Goal: Transaction & Acquisition: Obtain resource

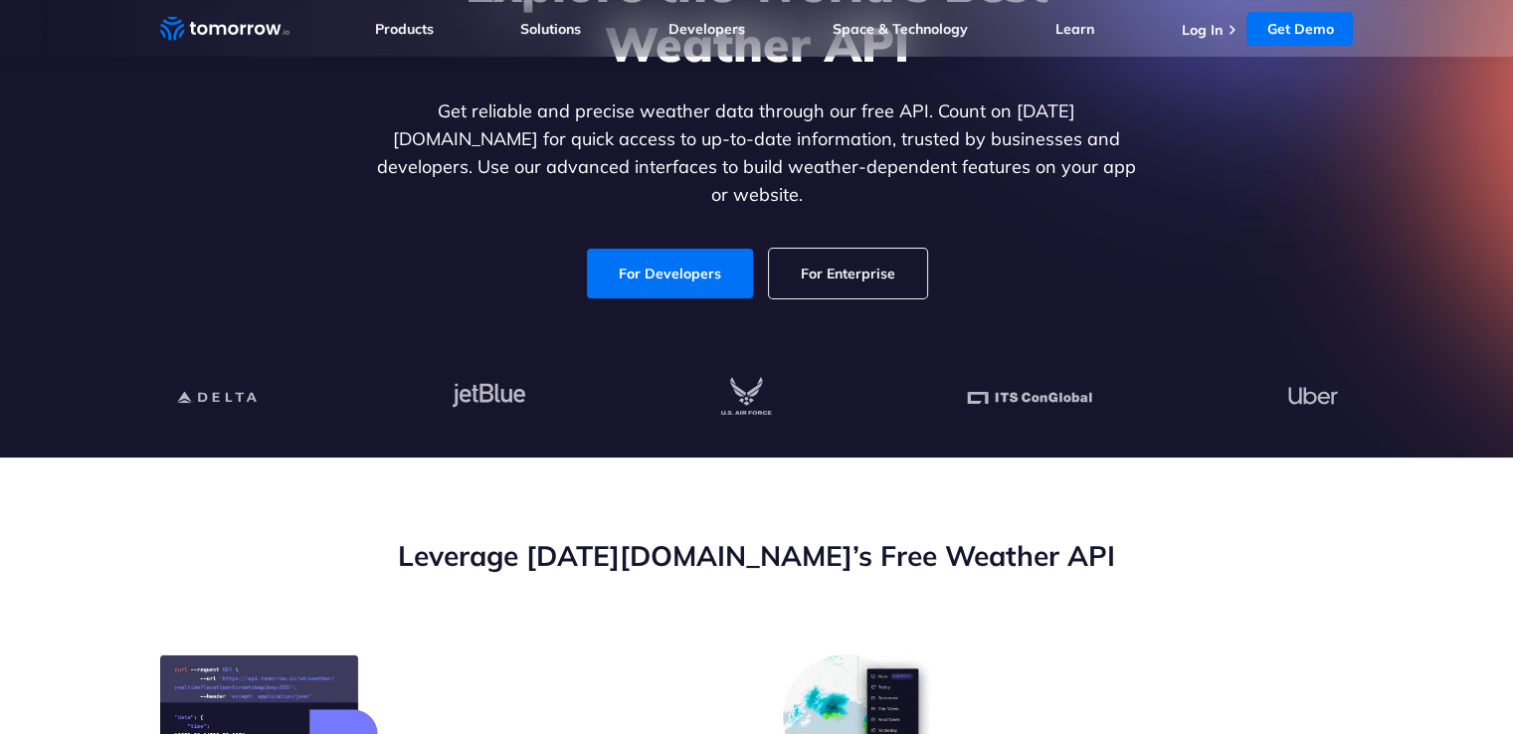
scroll to position [279, 0]
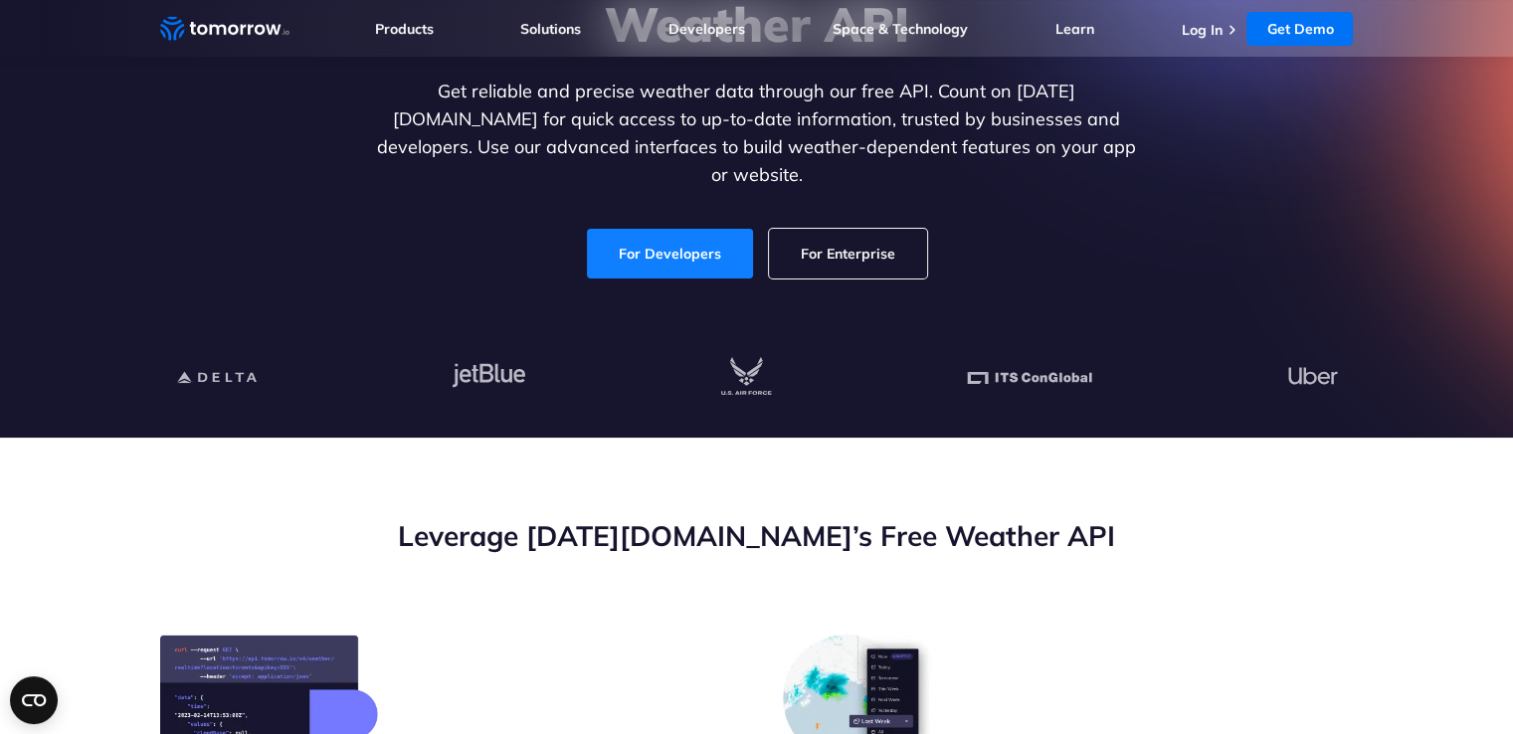
click at [721, 229] on link "For Developers" at bounding box center [670, 254] width 166 height 50
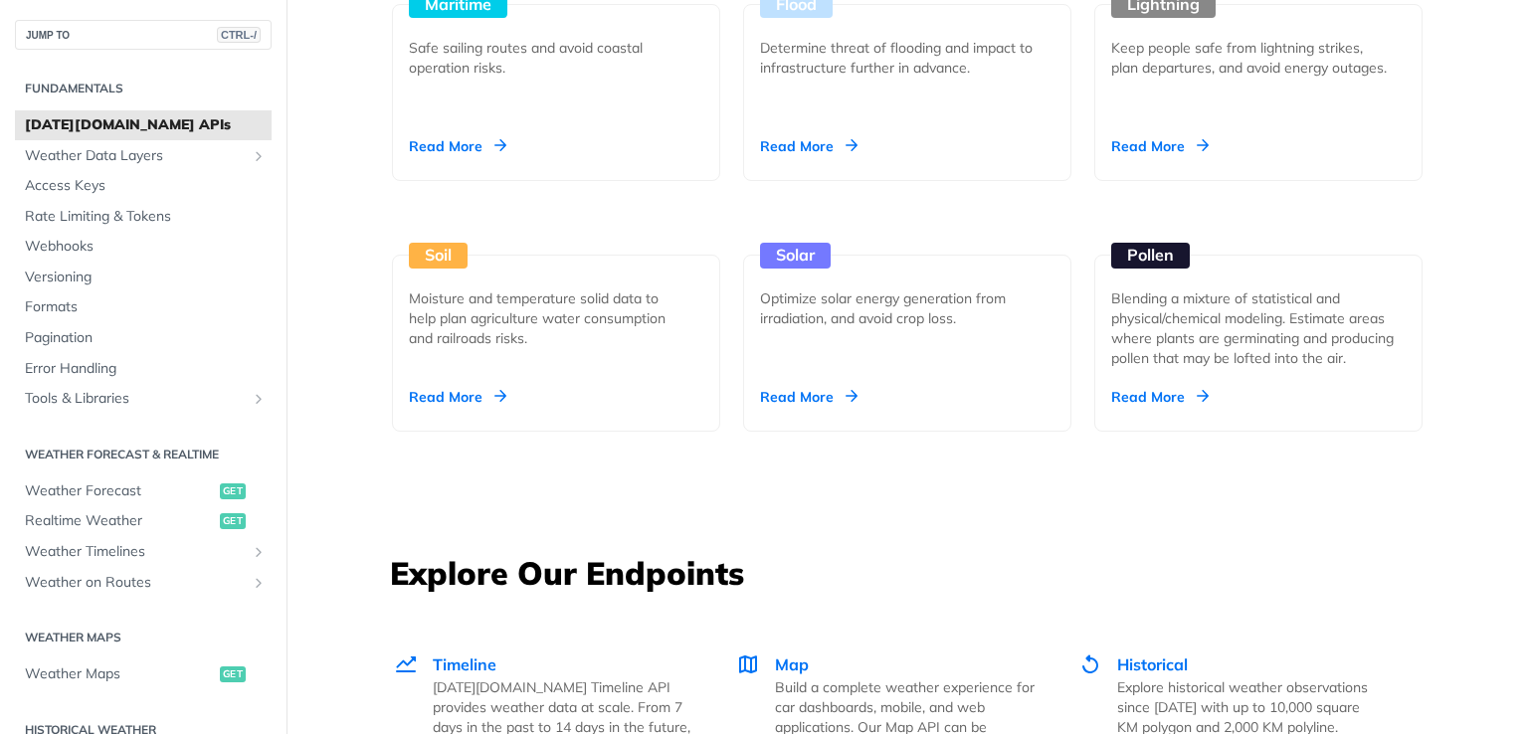
scroll to position [2221, 0]
click at [456, 394] on div "Read More" at bounding box center [457, 397] width 97 height 20
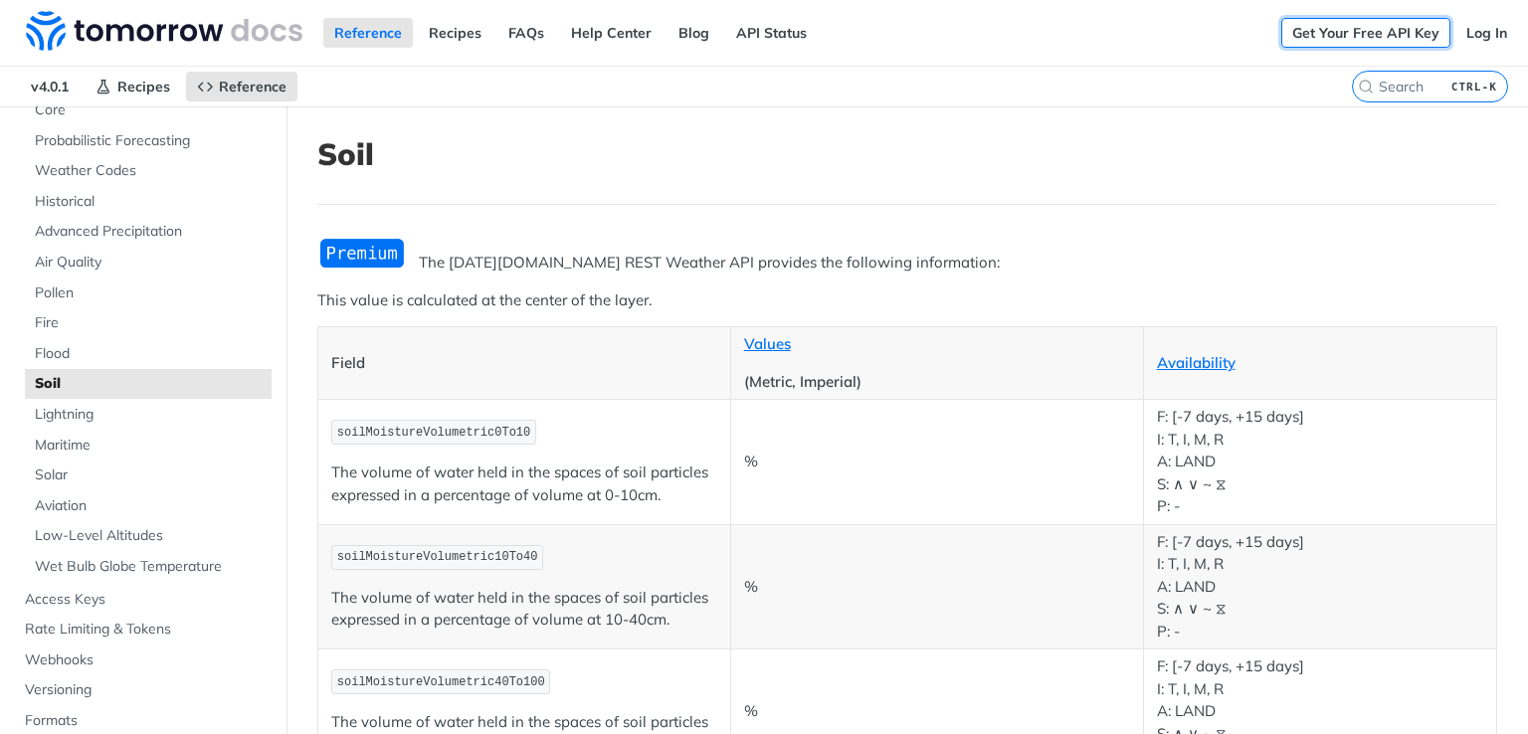
click at [1352, 29] on link "Get Your Free API Key" at bounding box center [1365, 33] width 169 height 30
